Goal: Transaction & Acquisition: Purchase product/service

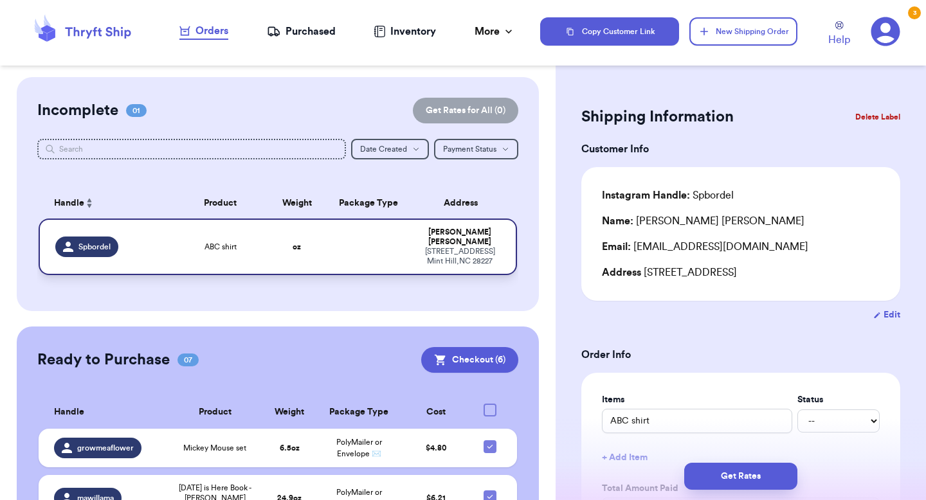
click at [427, 247] on div "[STREET_ADDRESS]" at bounding box center [459, 256] width 81 height 19
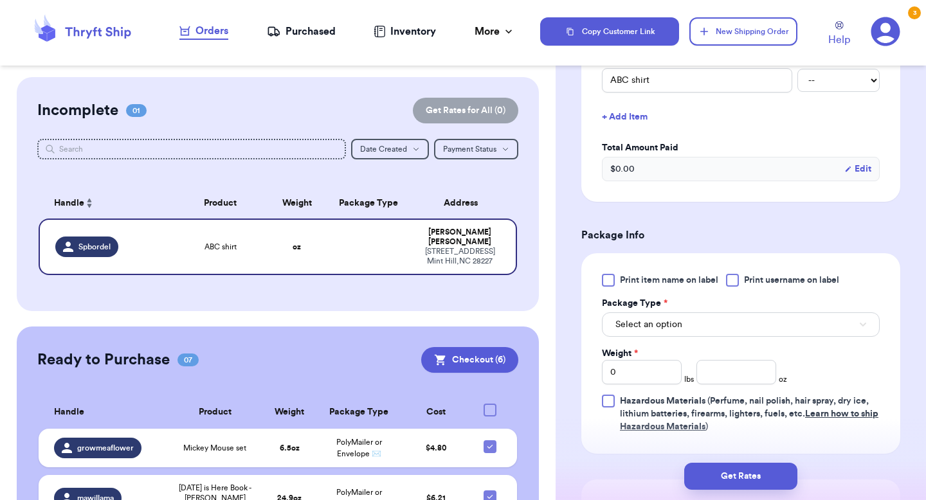
scroll to position [343, 0]
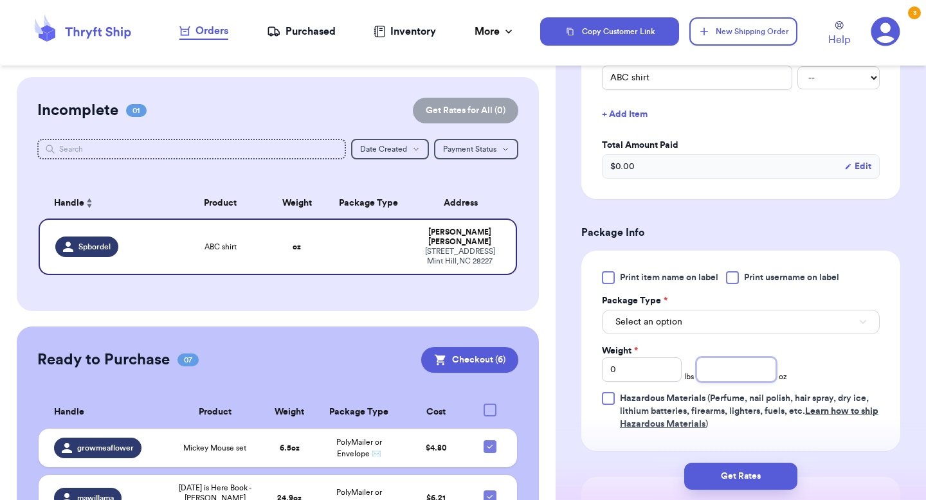
click at [728, 377] on input "number" at bounding box center [736, 369] width 80 height 24
type input "4.4"
click at [711, 330] on button "Select an option" at bounding box center [741, 322] width 278 height 24
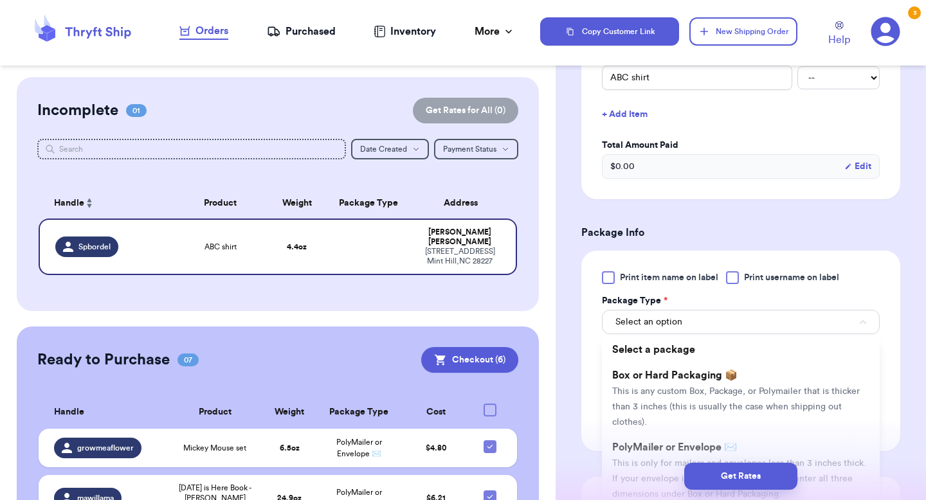
click at [667, 461] on div "Get Rates" at bounding box center [740, 476] width 370 height 48
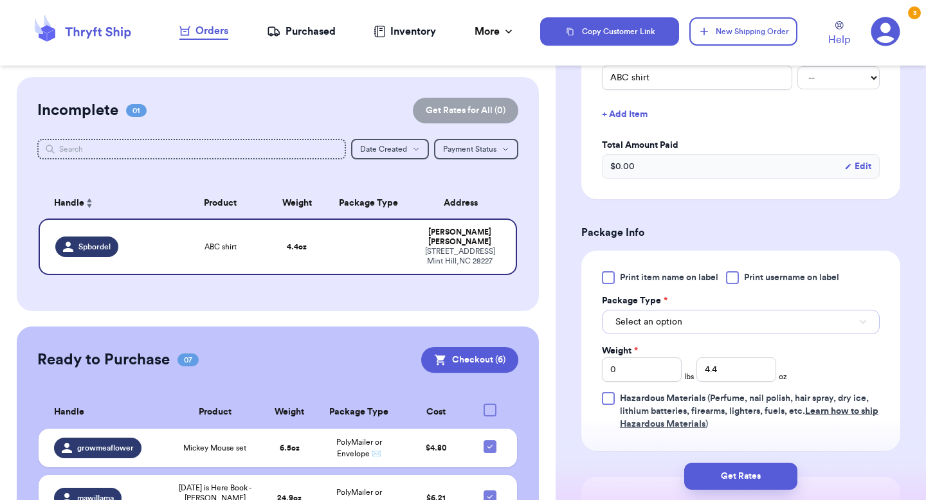
click at [704, 334] on button "Select an option" at bounding box center [741, 322] width 278 height 24
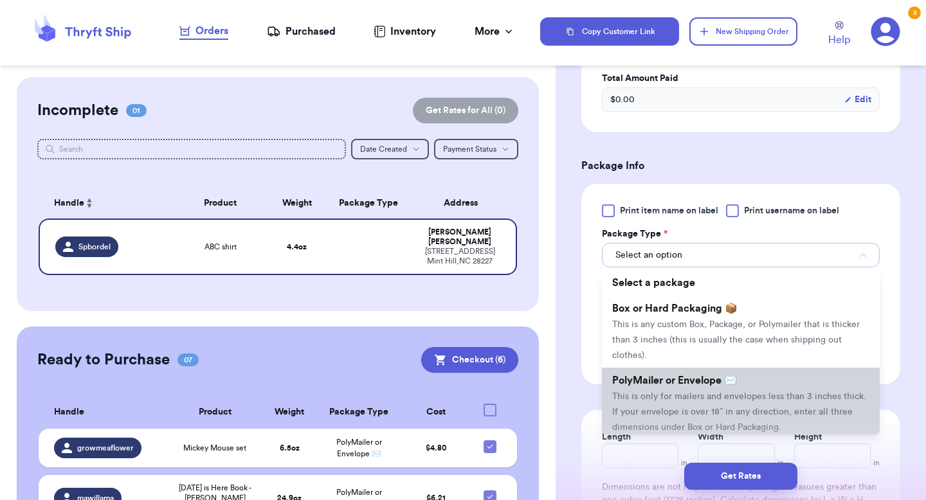
scroll to position [428, 0]
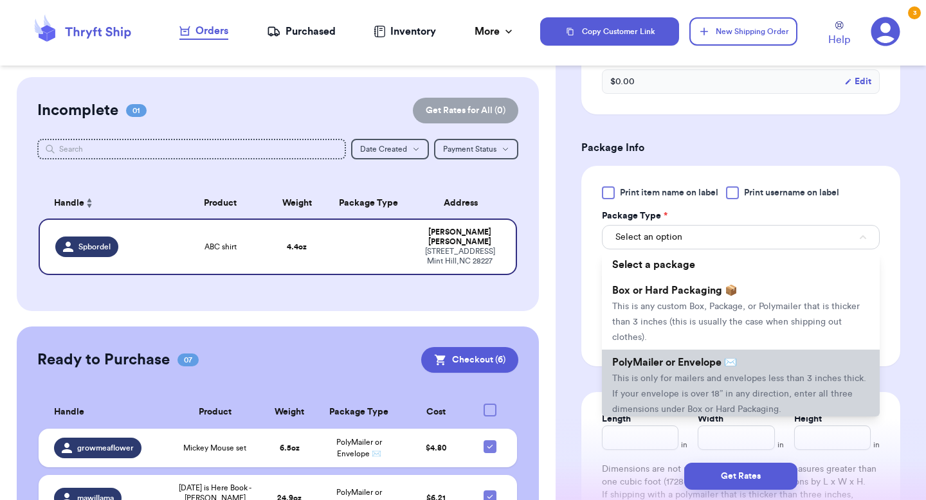
click at [672, 393] on span "This is only for mailers and envelopes less than 3 inches thick. If your envelo…" at bounding box center [739, 394] width 254 height 40
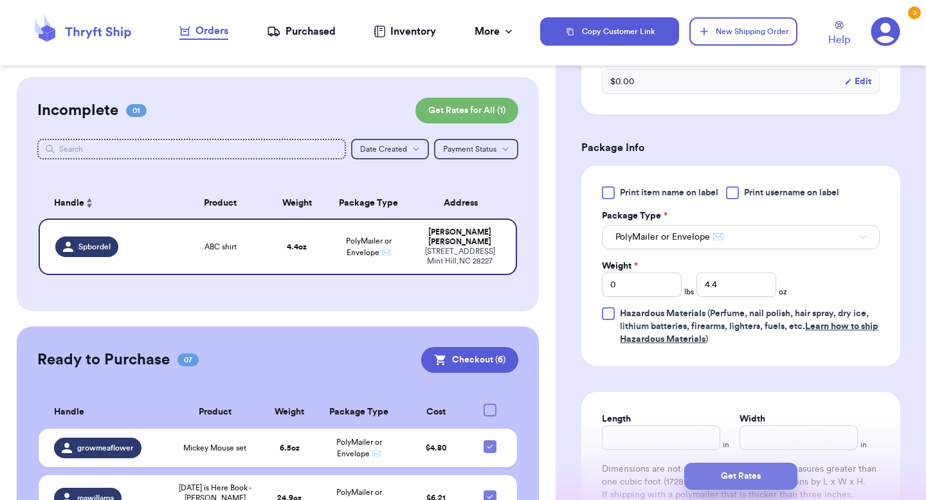
click at [744, 473] on button "Get Rates" at bounding box center [740, 476] width 113 height 27
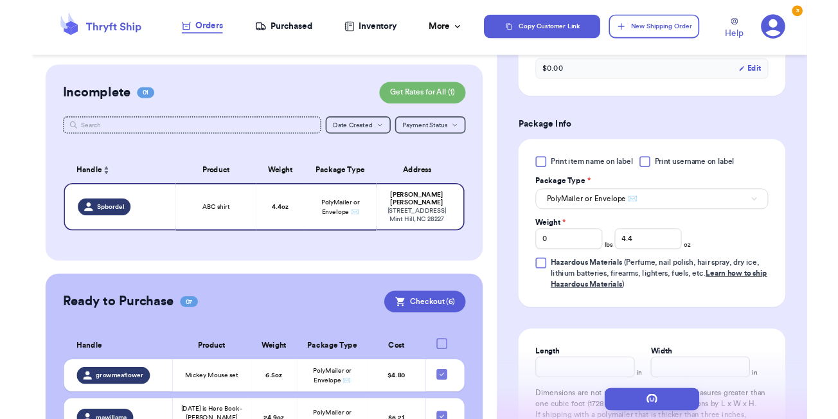
scroll to position [0, 0]
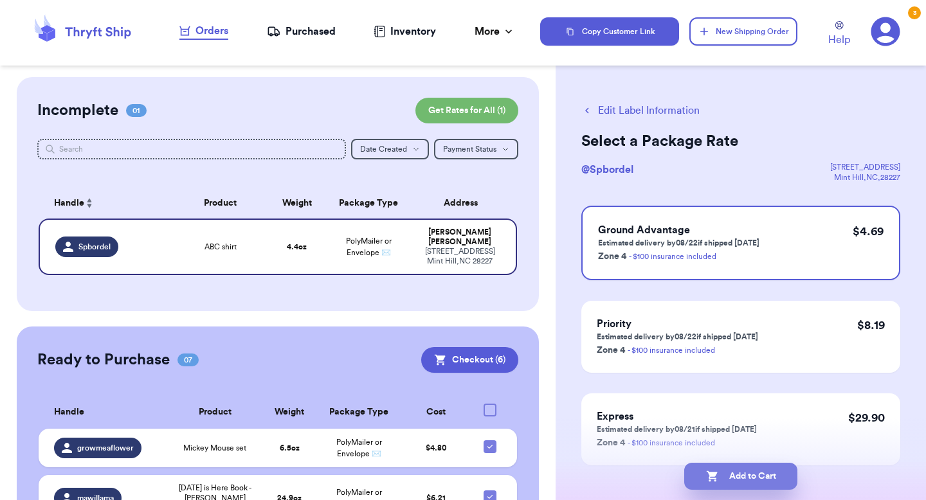
click at [731, 473] on button "Add to Cart" at bounding box center [740, 476] width 113 height 27
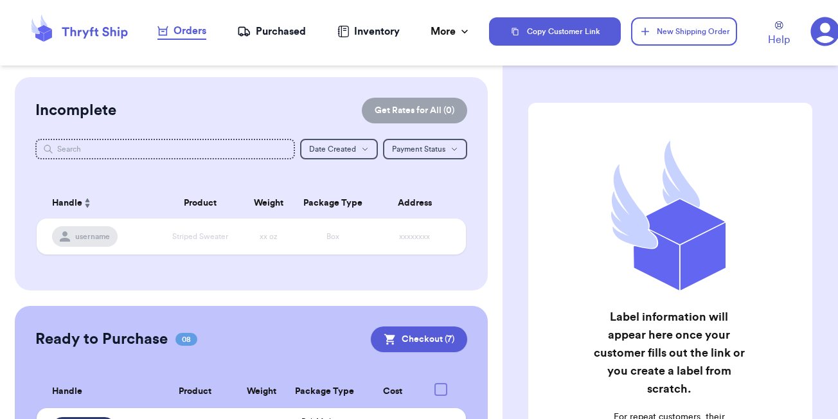
scroll to position [156, 0]
